Goal: Information Seeking & Learning: Learn about a topic

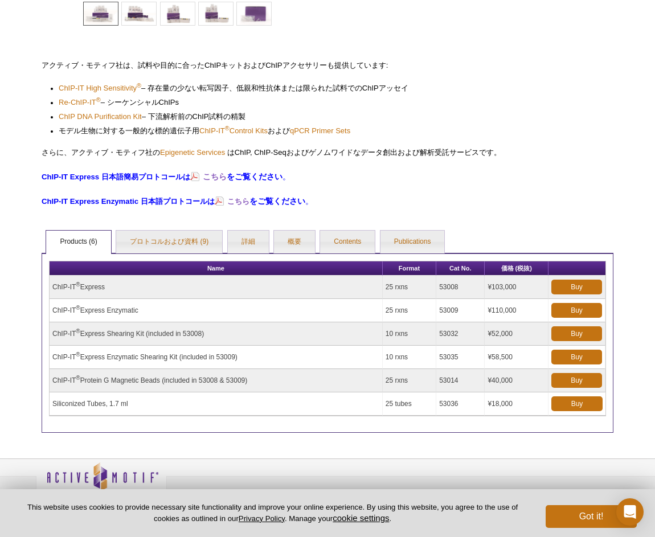
scroll to position [302, 0]
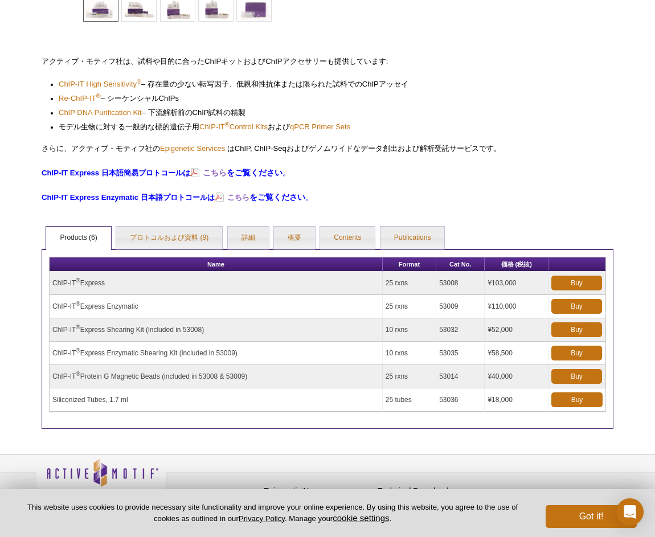
drag, startPoint x: 53, startPoint y: 376, endPoint x: 512, endPoint y: 373, distance: 459.4
click at [512, 373] on tr "ChIP-IT ® Protein G Magnetic Beads (included in 53008 & 53009) 25 rxns 53014 ¥4…" at bounding box center [328, 376] width 556 height 23
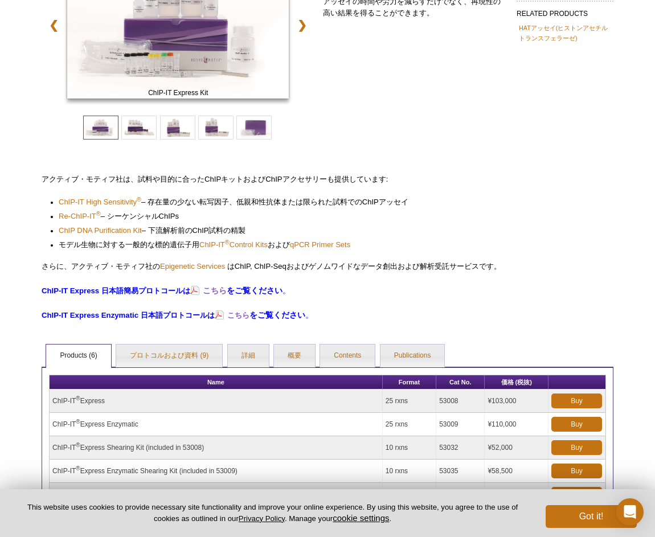
scroll to position [174, 0]
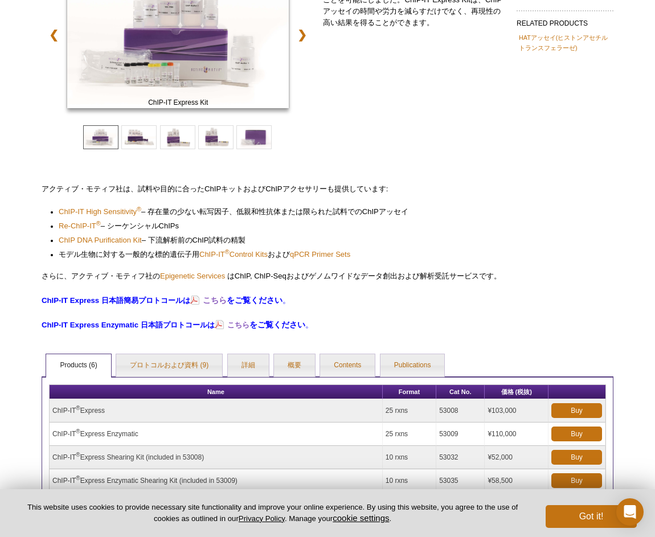
click at [501, 366] on ul "Products (6) プロトコルおよび資料 (9) 詳細 概要 Contents Publications" at bounding box center [328, 365] width 572 height 24
click at [494, 358] on ul "Products (6) プロトコルおよび資料 (9) 詳細 概要 Contents Publications" at bounding box center [328, 365] width 572 height 24
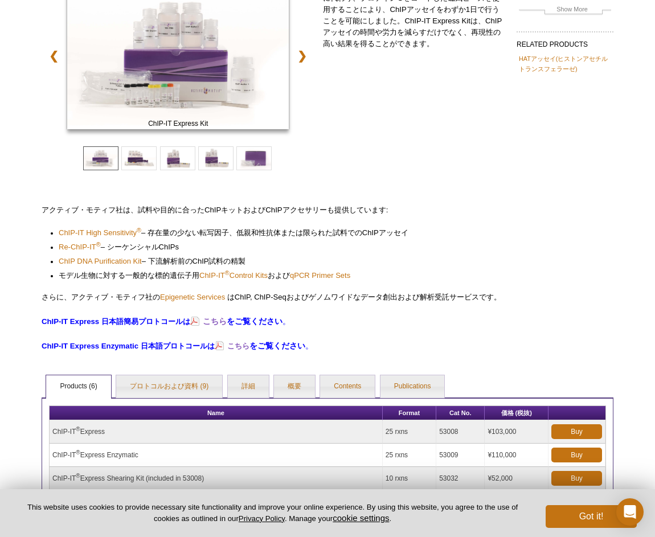
scroll to position [146, 0]
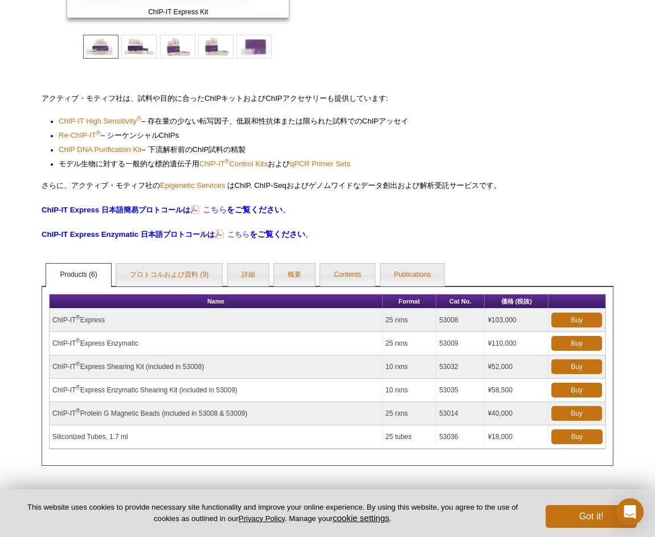
drag, startPoint x: 440, startPoint y: 414, endPoint x: 519, endPoint y: 417, distance: 78.7
click at [519, 417] on tr "ChIP-IT ® Protein G Magnetic Beads (included in 53008 & 53009) 25 rxns 53014 ¥4…" at bounding box center [328, 413] width 556 height 23
click at [313, 406] on td "ChIP-IT ® Protein G Magnetic Beads (included in 53008 & 53009)" at bounding box center [216, 413] width 333 height 23
